Goal: Check status: Check status

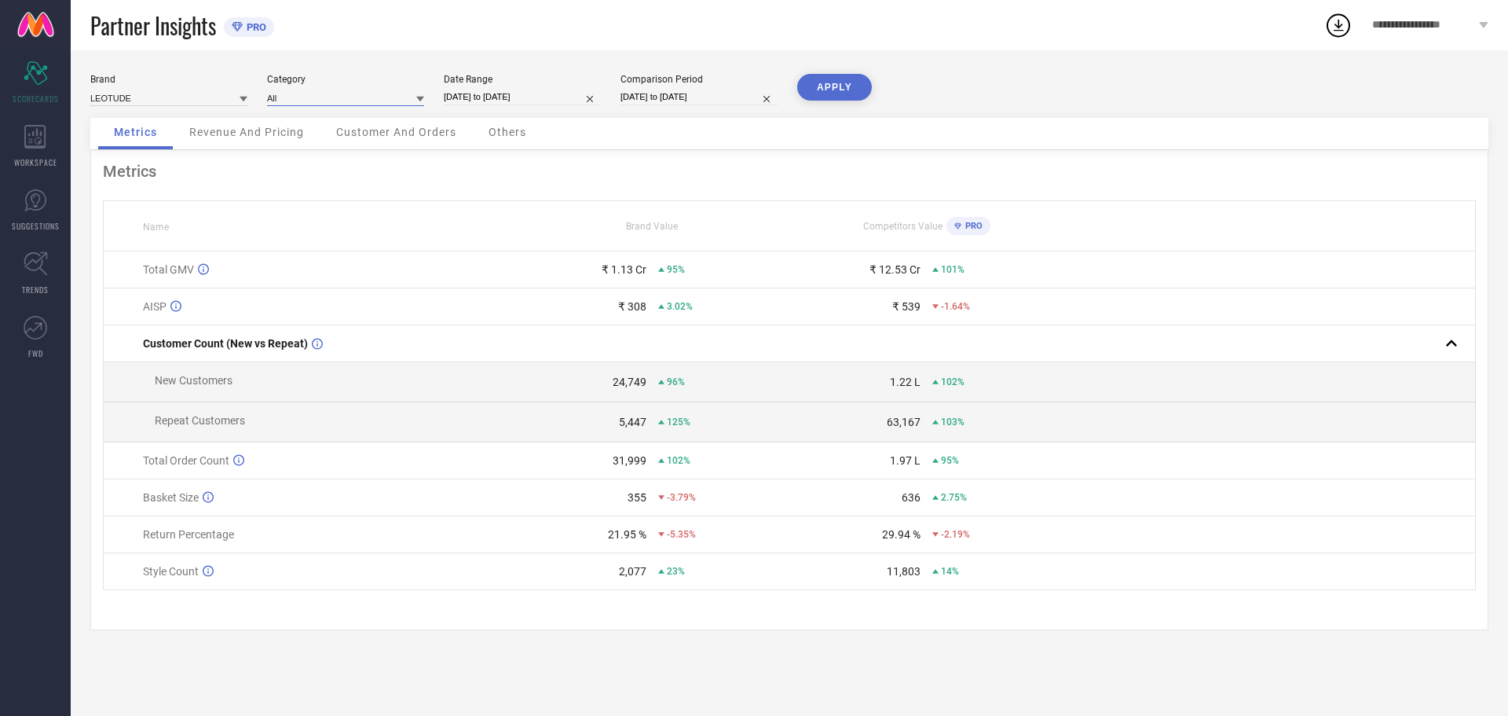
click at [322, 97] on input at bounding box center [345, 98] width 157 height 16
click at [343, 113] on div "All" at bounding box center [345, 119] width 157 height 27
select select "6"
select select "2025"
select select "7"
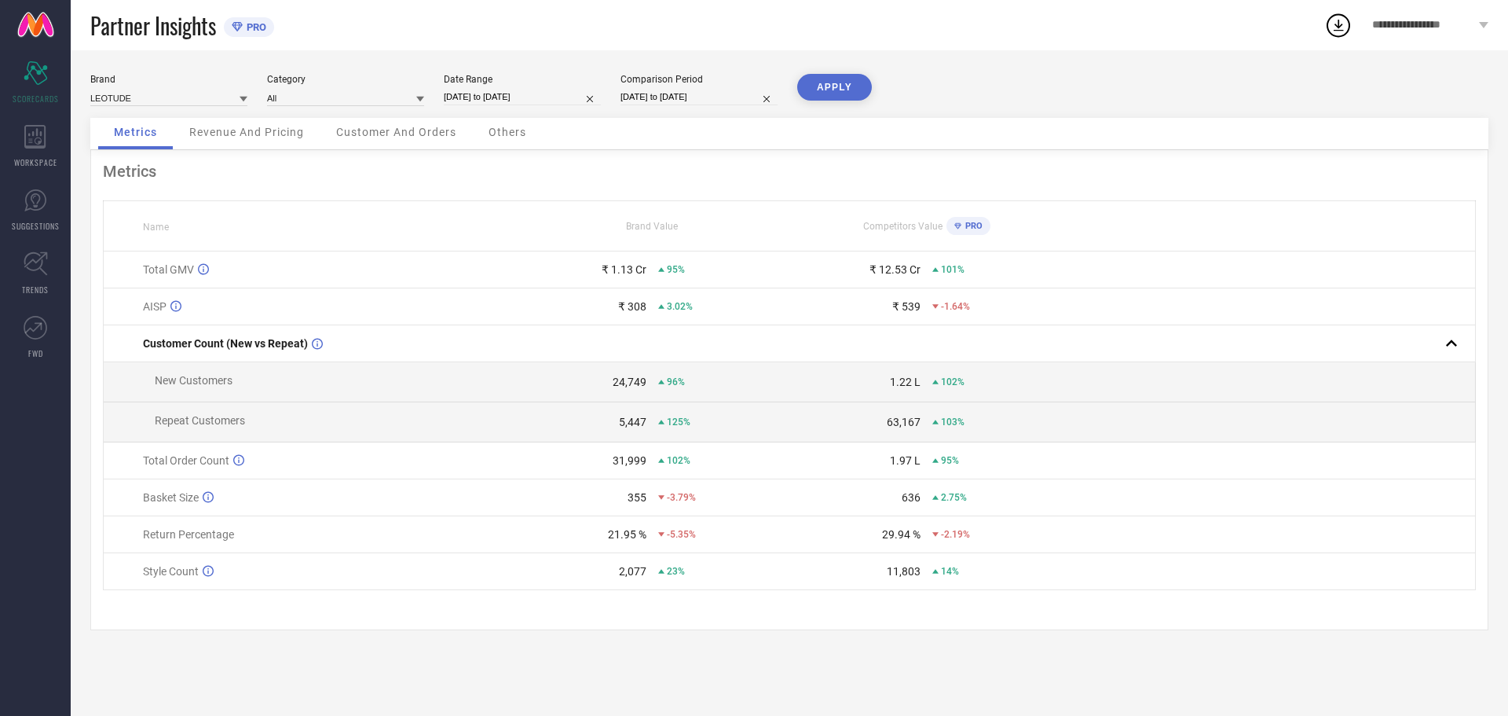
select select "2025"
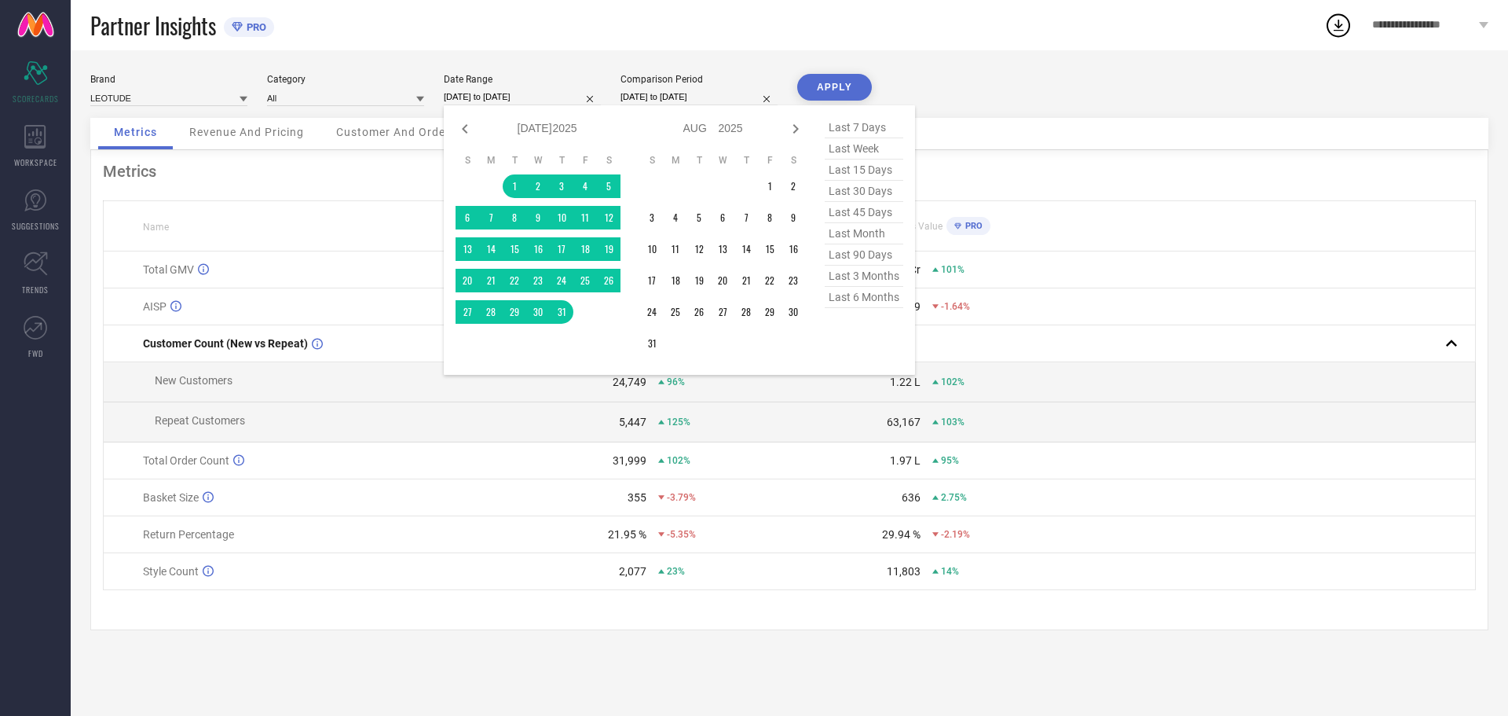
click at [500, 102] on input "[DATE] to [DATE]" at bounding box center [522, 97] width 157 height 16
click at [513, 189] on td "1" at bounding box center [515, 186] width 24 height 24
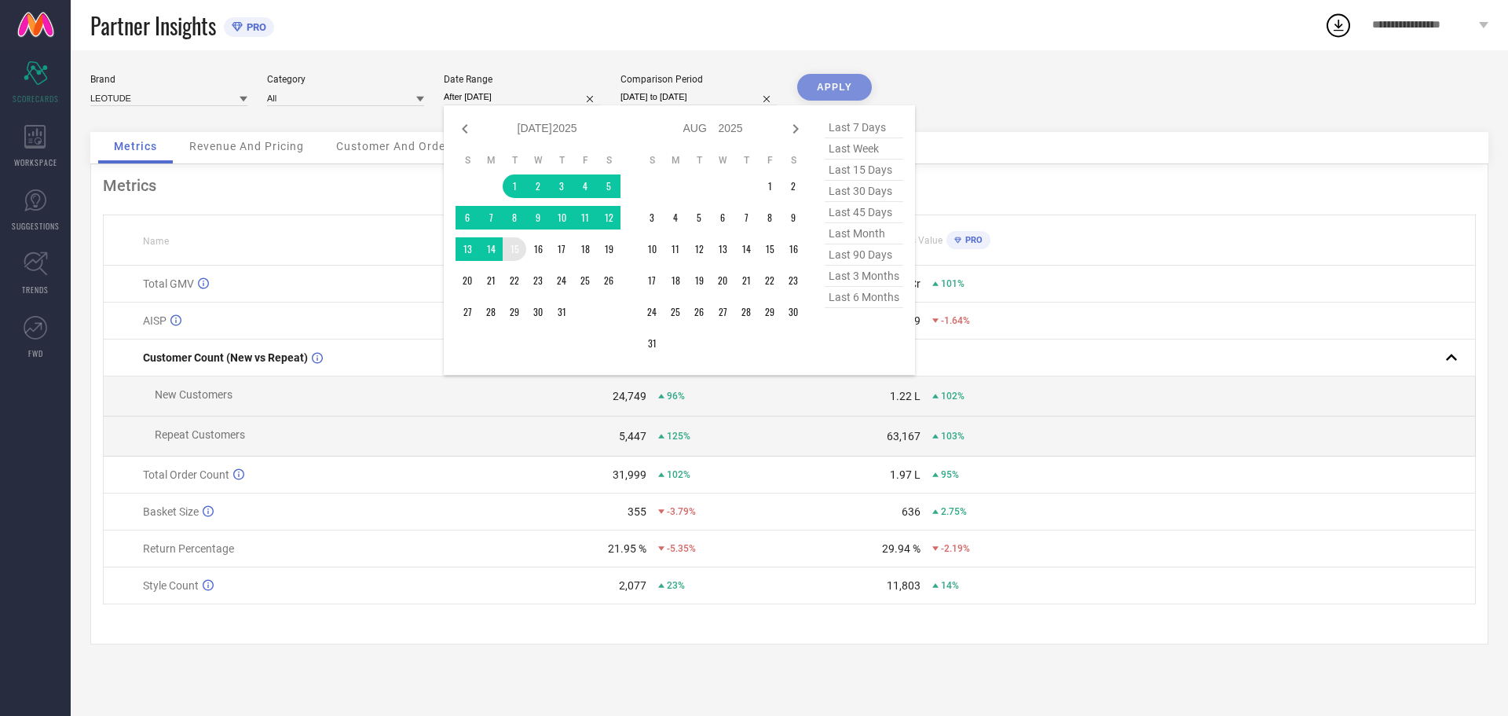
type input "[DATE] to [DATE]"
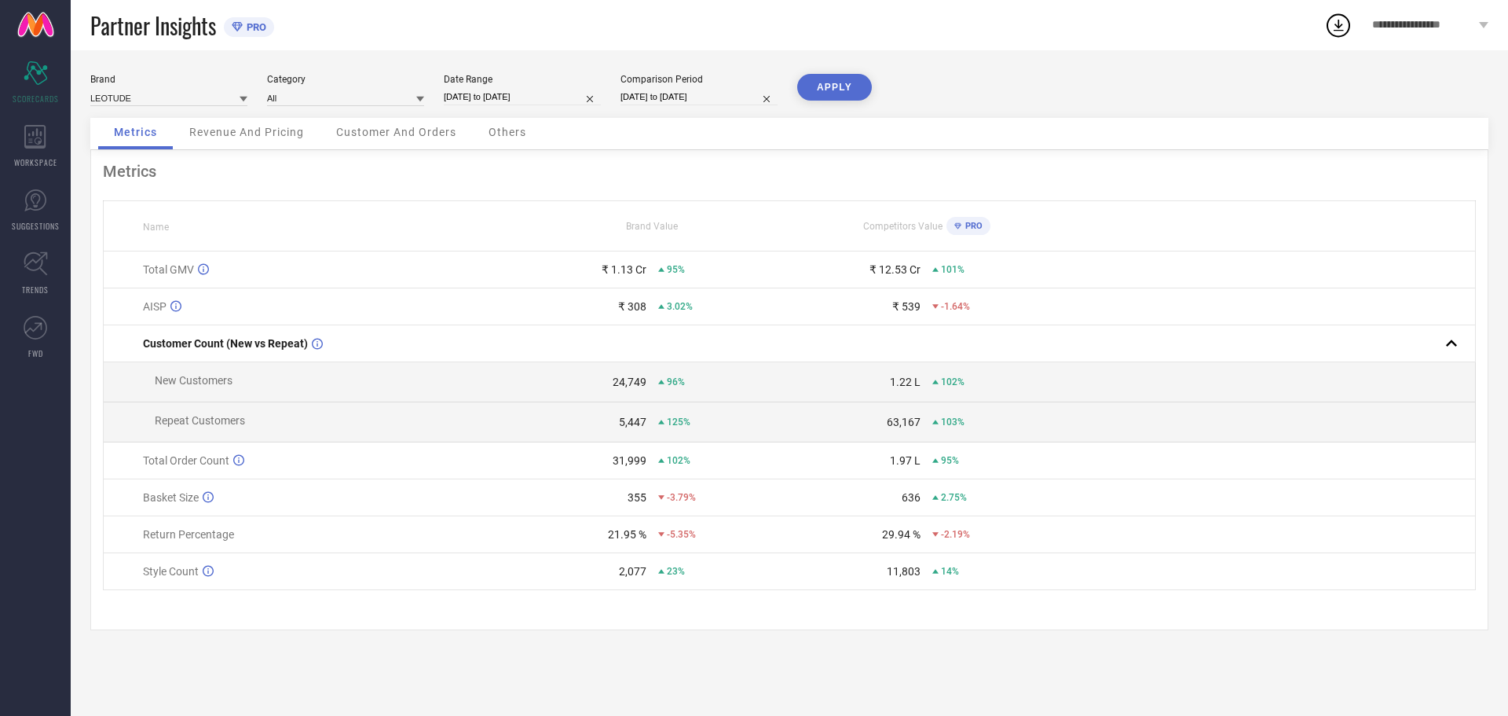
click at [840, 92] on button "APPLY" at bounding box center [834, 87] width 75 height 27
drag, startPoint x: 611, startPoint y: 268, endPoint x: 635, endPoint y: 268, distance: 23.6
click at [635, 268] on div "₹ 55.42 L" at bounding box center [623, 269] width 46 height 13
click at [719, 269] on div "-4.98%" at bounding box center [723, 269] width 130 height 11
